Goal: Communication & Community: Participate in discussion

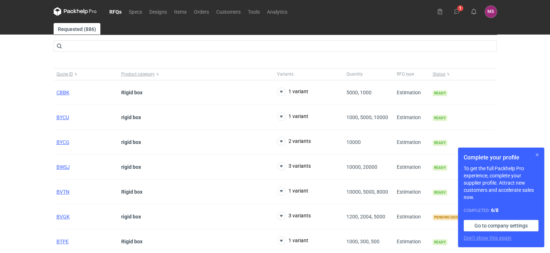
click at [538, 153] on button "button" at bounding box center [537, 154] width 9 height 9
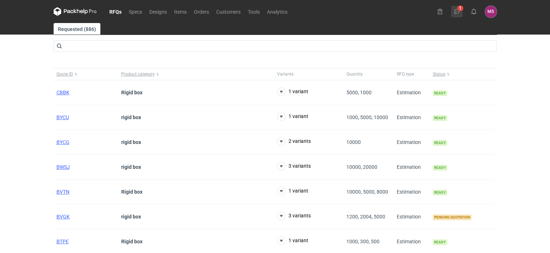
click at [458, 15] on button "1" at bounding box center [457, 12] width 12 height 12
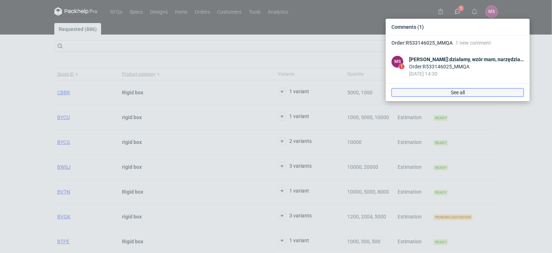
click at [459, 93] on link "See all" at bounding box center [458, 92] width 132 height 9
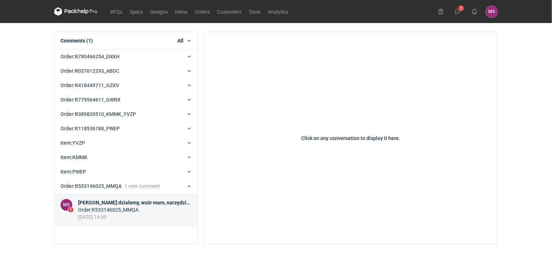
click at [105, 203] on div "[PERSON_NAME] : działamy, wzór mam, narzędzia są, tektura jest. pojechała kreda…" at bounding box center [135, 202] width 114 height 7
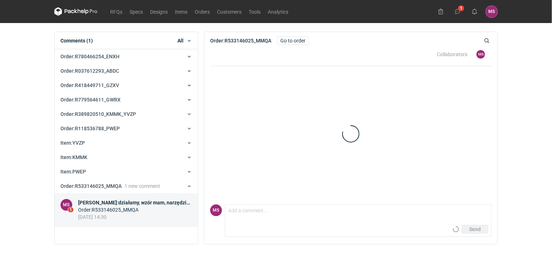
scroll to position [48, 0]
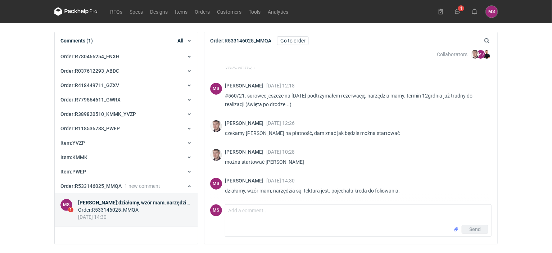
click at [420, 164] on p "można startować [PERSON_NAME]" at bounding box center [355, 162] width 261 height 9
click at [239, 228] on div "Send" at bounding box center [358, 231] width 266 height 12
click at [260, 167] on div "[PERSON_NAME] [DATE] 10:28 można startować [PERSON_NAME]" at bounding box center [355, 159] width 261 height 20
click at [110, 166] on button "Item : PWEP" at bounding box center [126, 172] width 143 height 14
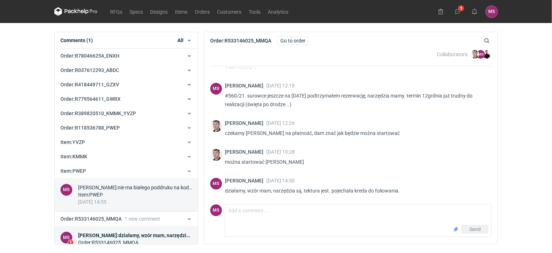
click at [100, 192] on div "Item : PWEP" at bounding box center [135, 194] width 114 height 7
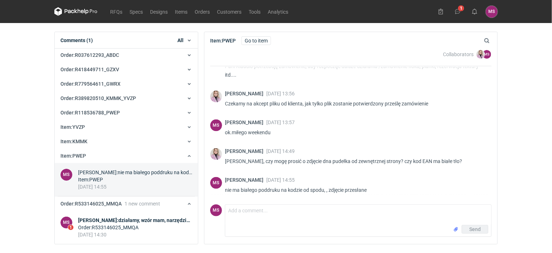
scroll to position [541, 0]
